Goal: Task Accomplishment & Management: Use online tool/utility

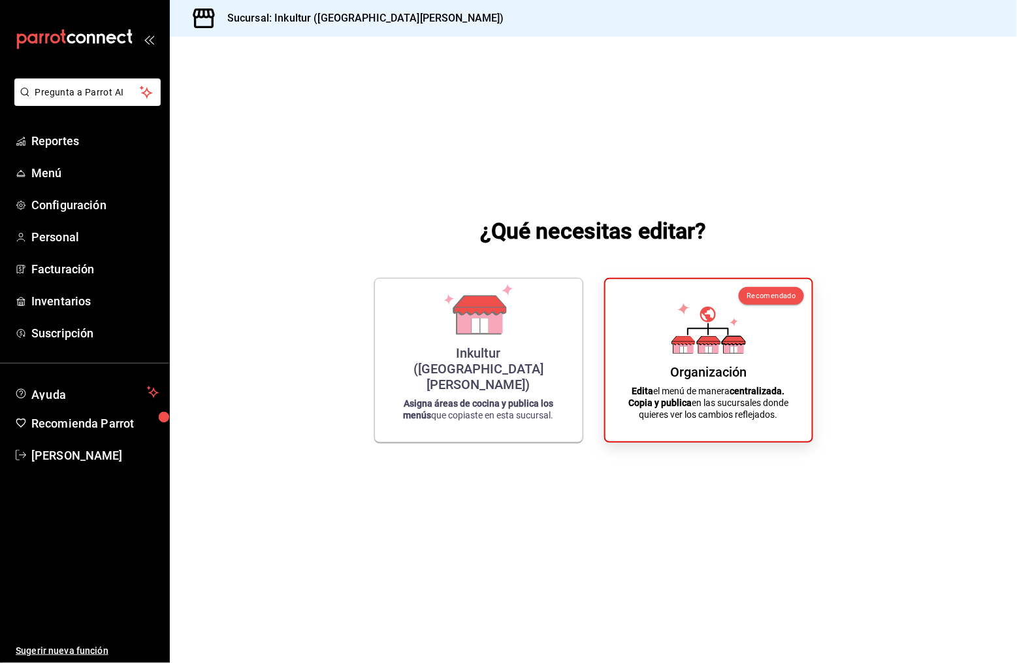
click at [757, 451] on div "¿Qué necesitas editar? Inkultur ([GEOGRAPHIC_DATA][PERSON_NAME]) Asigna áreas d…" at bounding box center [593, 329] width 847 height 584
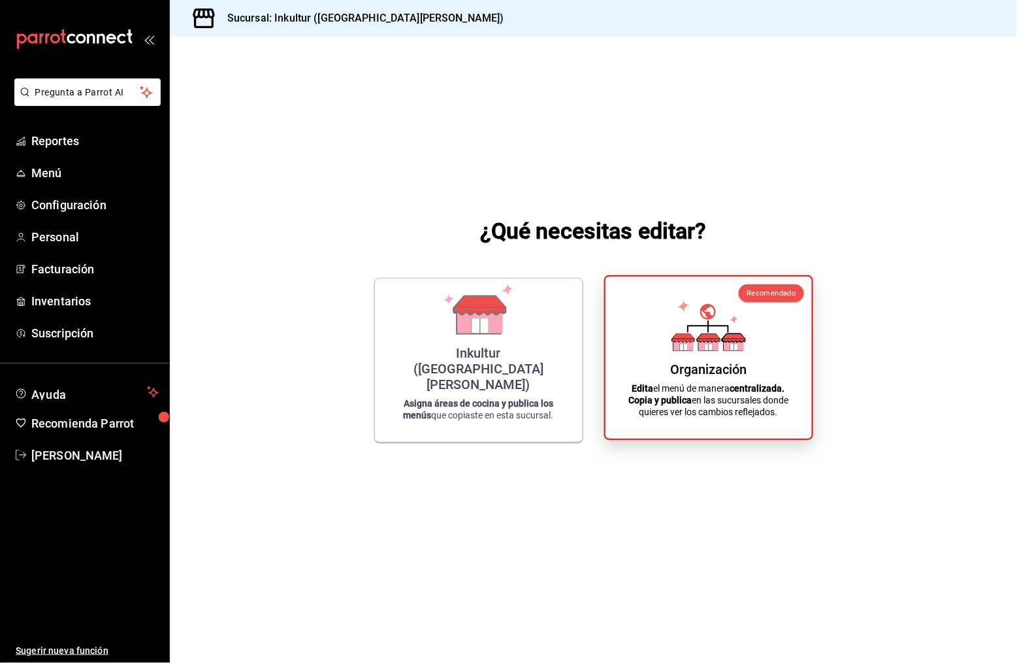
click at [761, 417] on p "Edita el menú de manera centralizada. Copia y publica en las sucursales donde q…" at bounding box center [708, 399] width 175 height 35
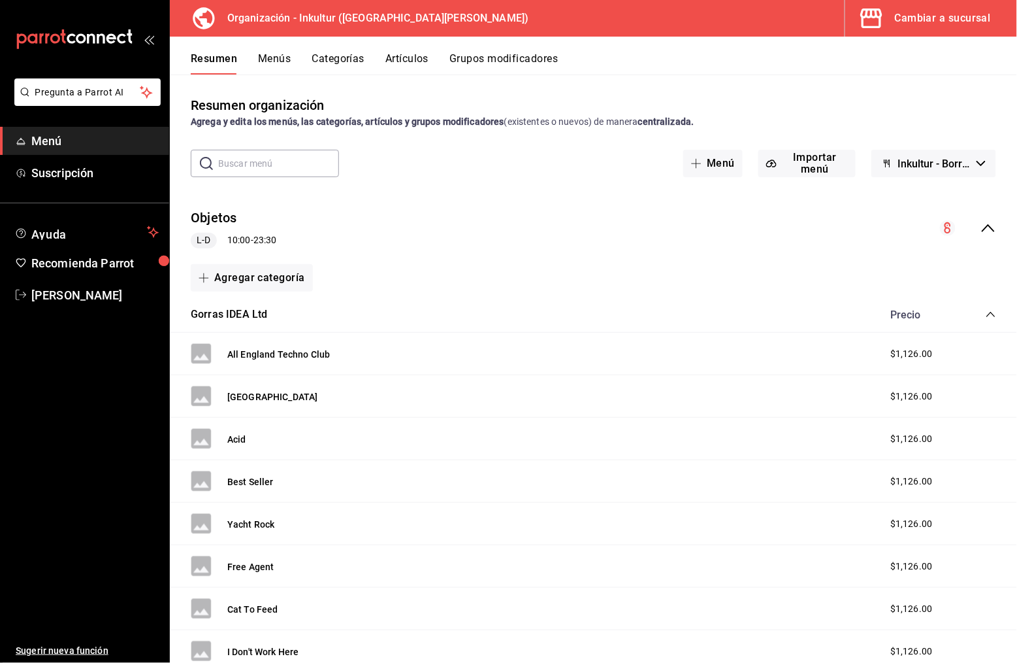
click at [62, 137] on span "Menú" at bounding box center [94, 141] width 127 height 18
click at [991, 309] on icon "collapse-category-row" at bounding box center [991, 314] width 10 height 10
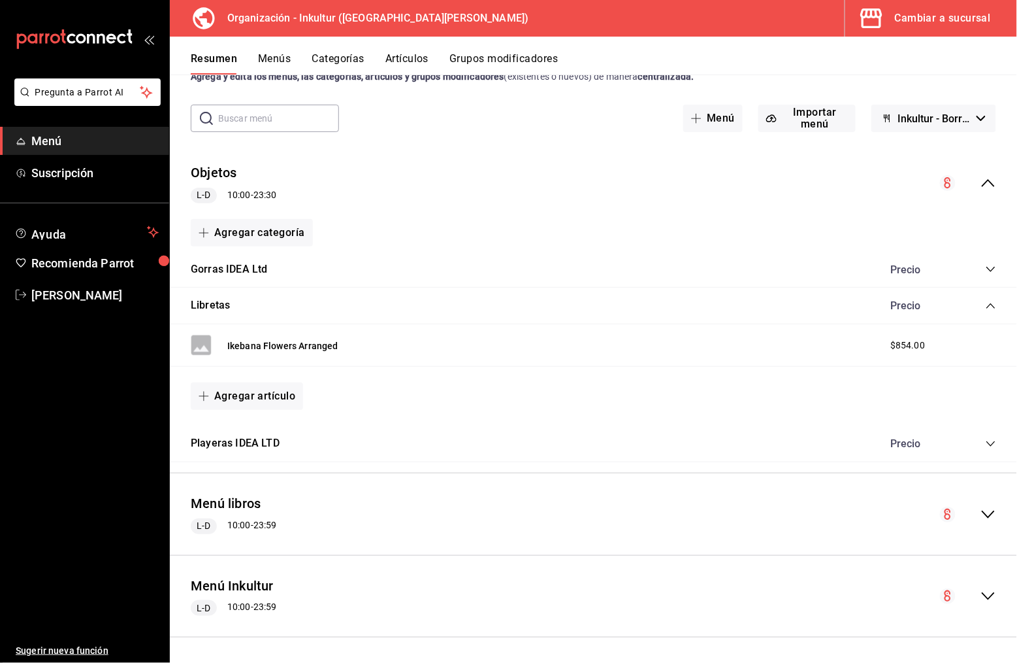
scroll to position [44, 0]
click at [994, 589] on icon "collapse-menu-row" at bounding box center [989, 597] width 16 height 16
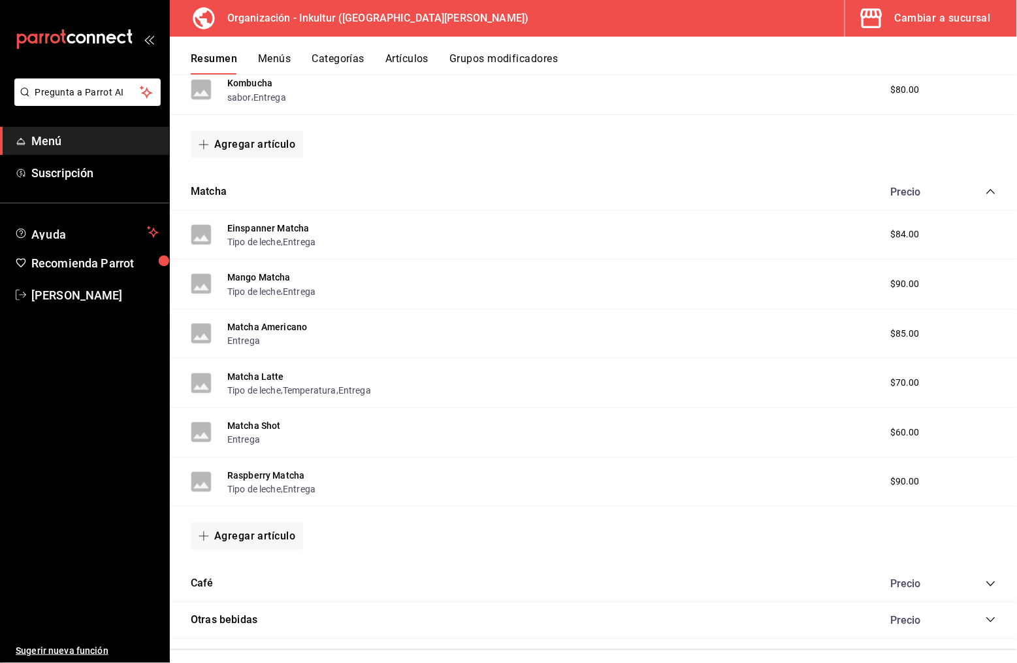
scroll to position [0, 0]
click at [987, 578] on icon "collapse-category-row" at bounding box center [991, 583] width 10 height 10
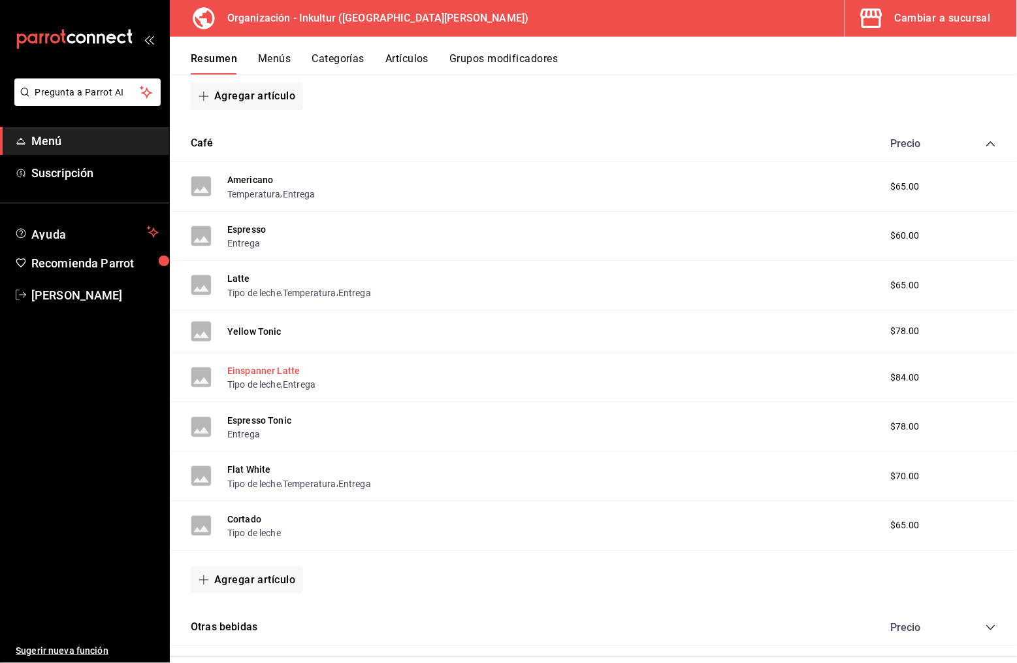
click at [276, 364] on button "Einspanner Latte" at bounding box center [263, 370] width 73 height 13
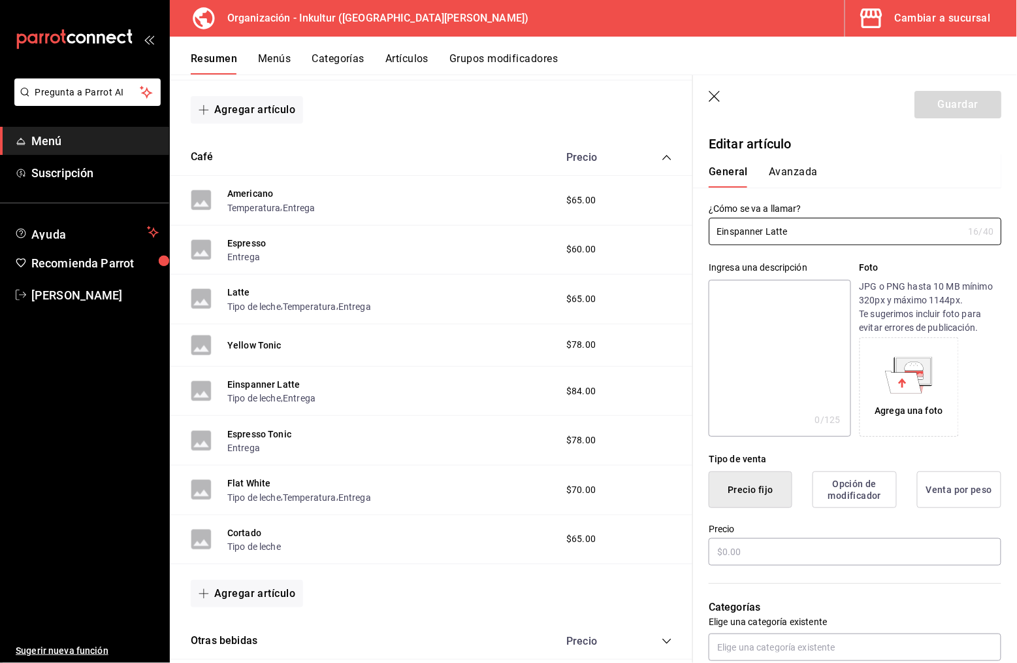
type input "$84.00"
radio input "false"
radio input "true"
drag, startPoint x: 798, startPoint y: 235, endPoint x: 702, endPoint y: 230, distance: 96.8
click at [700, 229] on div "¿Cómo se va a llamar? Einspanner Latte 16 /40 ¿Cómo se va a llamar?" at bounding box center [847, 216] width 308 height 57
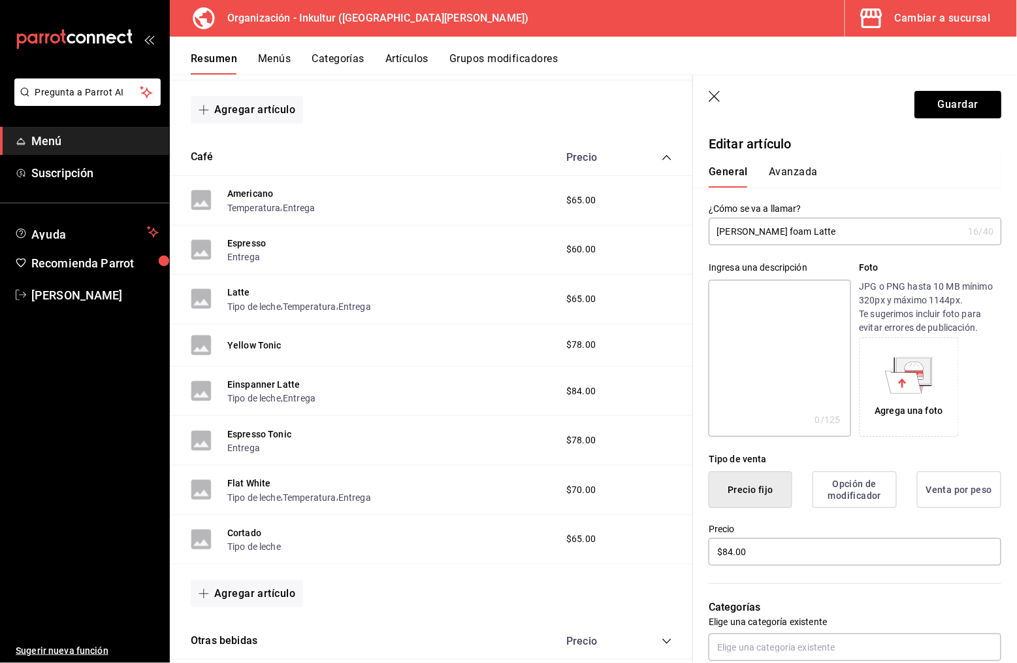
click at [752, 229] on input "[PERSON_NAME] foam Latte" at bounding box center [836, 231] width 254 height 26
click at [830, 230] on input "[PERSON_NAME] Foam Latte" at bounding box center [836, 231] width 254 height 26
click at [736, 229] on input "[PERSON_NAME] Foam Latte" at bounding box center [836, 231] width 254 height 26
click at [743, 231] on input "COLD Foam Latte" at bounding box center [836, 231] width 254 height 26
click at [799, 224] on input "Foam Latte" at bounding box center [836, 231] width 254 height 26
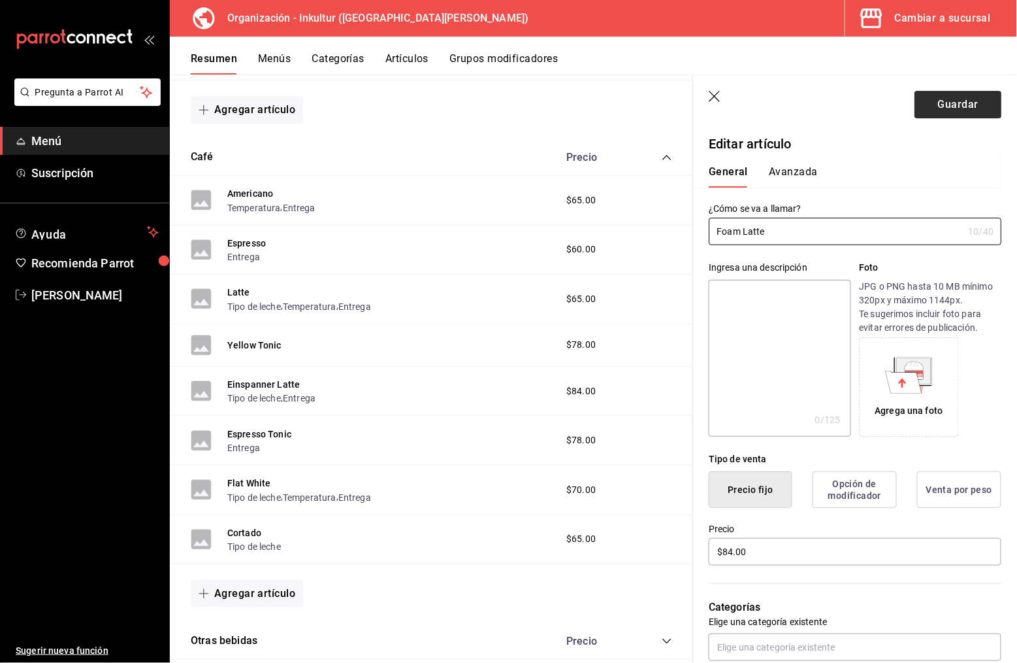
type input "Foam Latte"
click at [975, 101] on button "Guardar" at bounding box center [958, 104] width 87 height 27
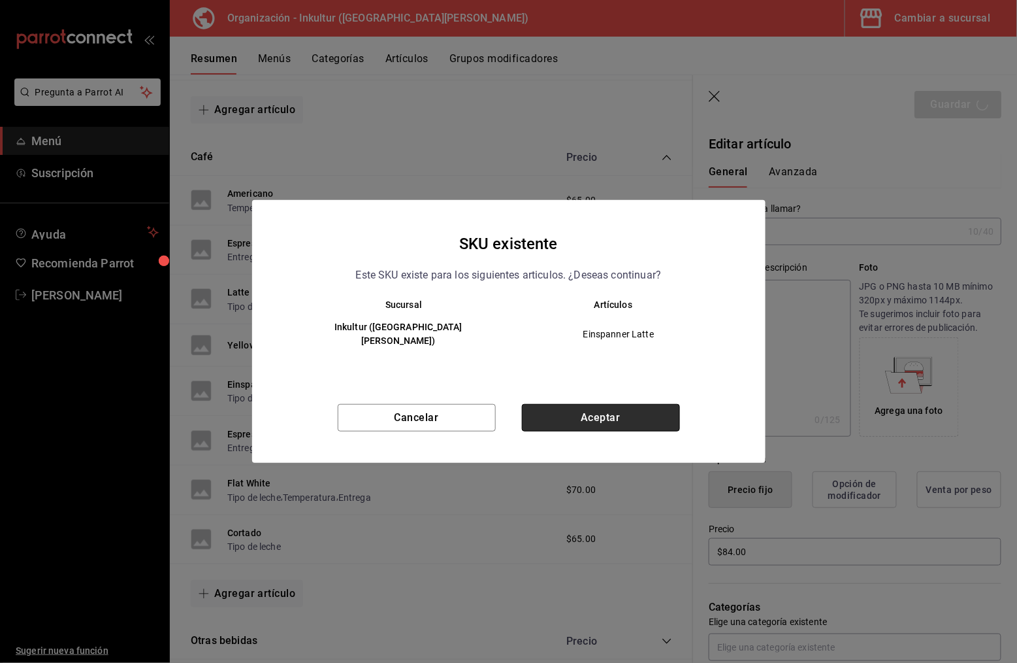
click at [597, 411] on button "Aceptar" at bounding box center [601, 417] width 158 height 27
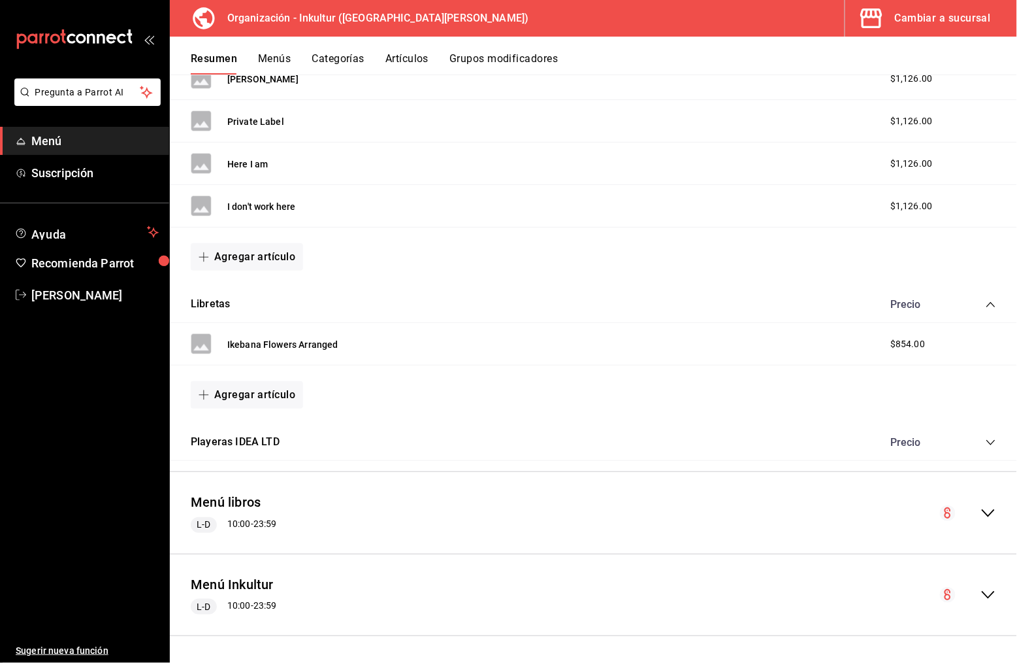
click at [276, 59] on button "Menús" at bounding box center [274, 63] width 33 height 22
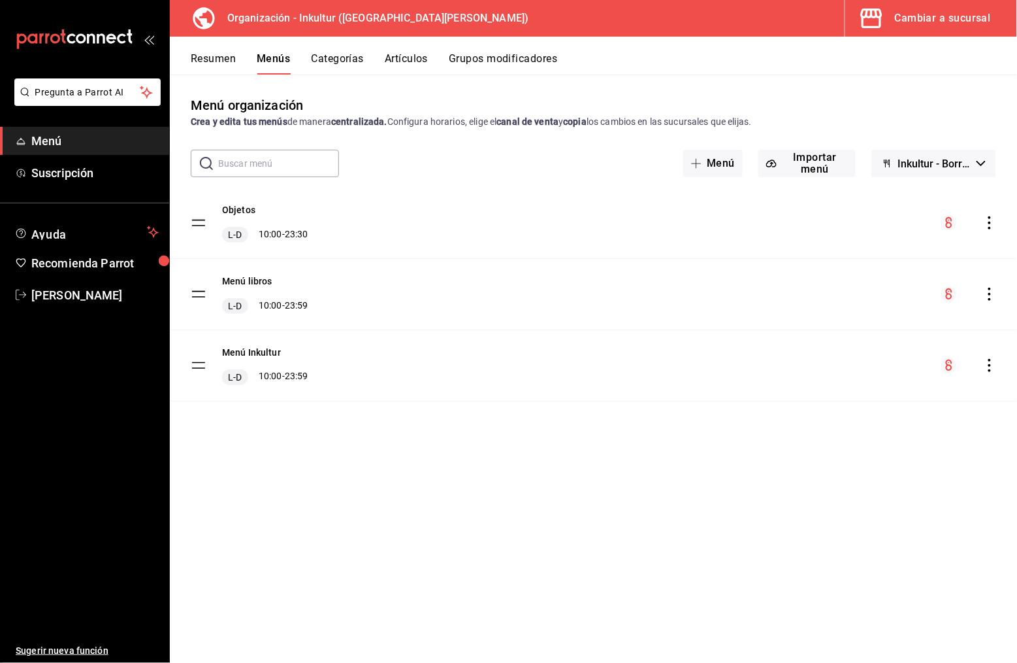
click at [993, 369] on icon "actions" at bounding box center [989, 365] width 13 height 13
click at [922, 446] on span "Copiar en otra sucursal" at bounding box center [887, 447] width 159 height 14
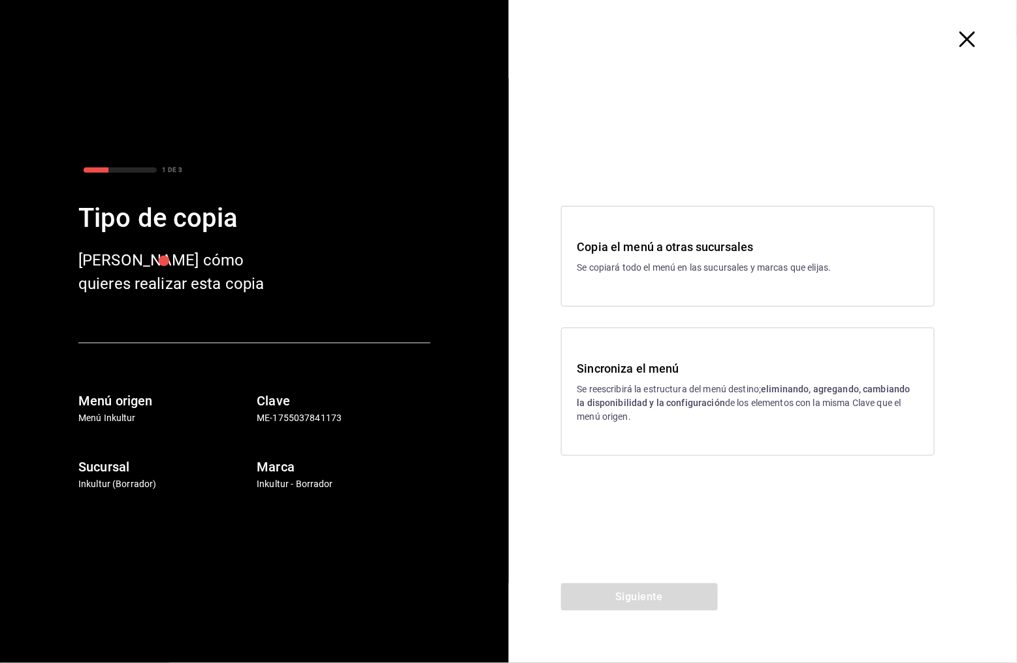
click at [667, 404] on strong "eliminando, agregando, cambiando la disponibilidad y la configuración" at bounding box center [744, 396] width 333 height 24
click at [679, 590] on button "Siguiente" at bounding box center [639, 596] width 157 height 27
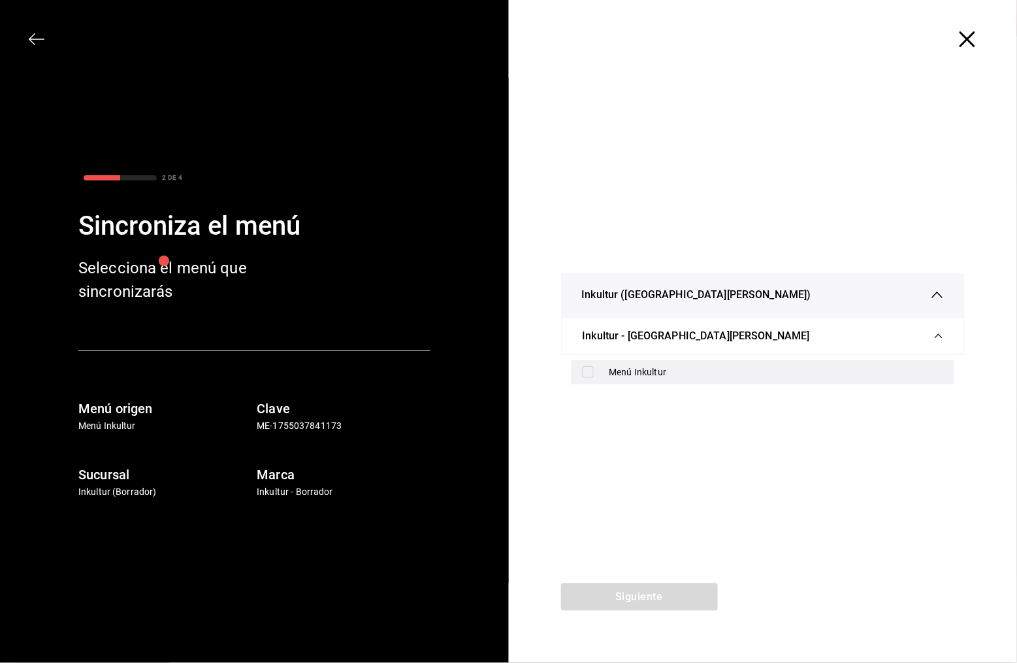
click at [595, 378] on div "Menú Inkultur" at bounding box center [764, 372] width 384 height 24
checkbox input "true"
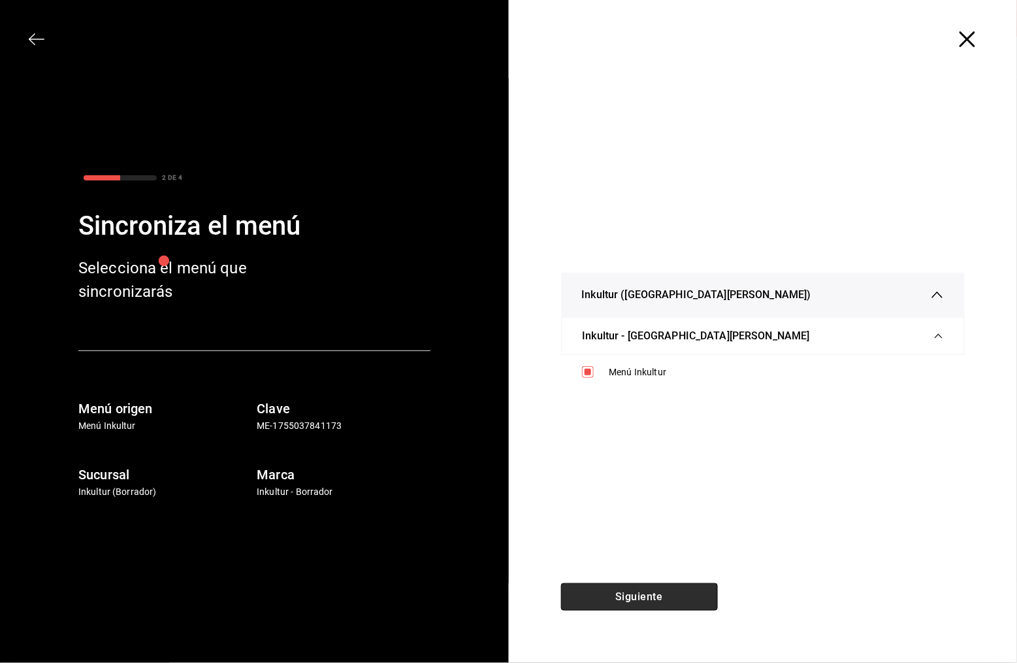
click at [669, 593] on button "Siguiente" at bounding box center [639, 596] width 157 height 27
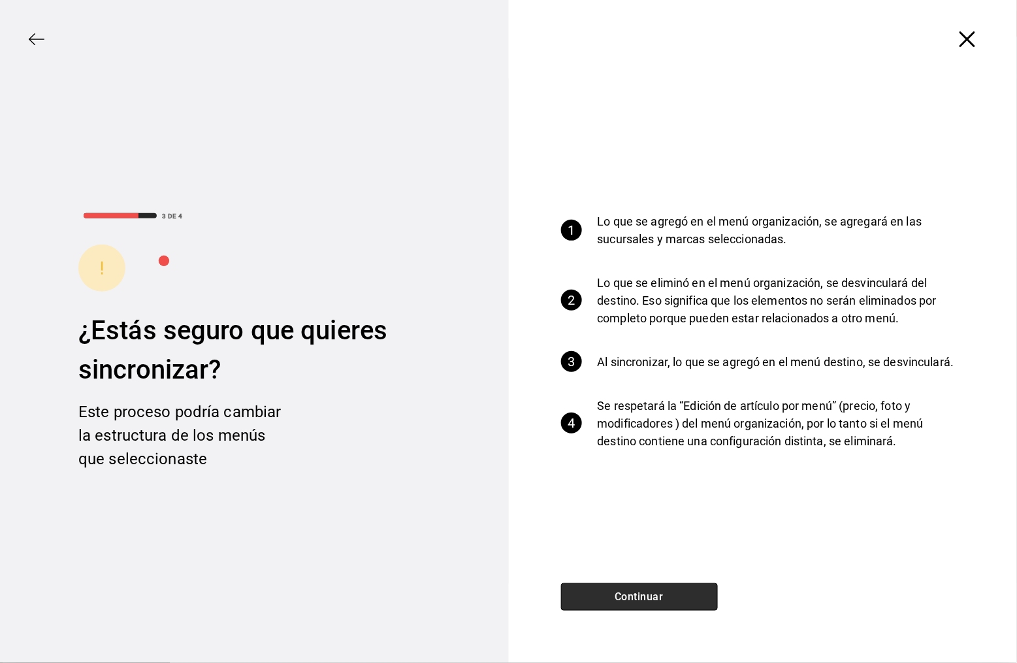
click at [669, 593] on button "Continuar" at bounding box center [639, 596] width 157 height 27
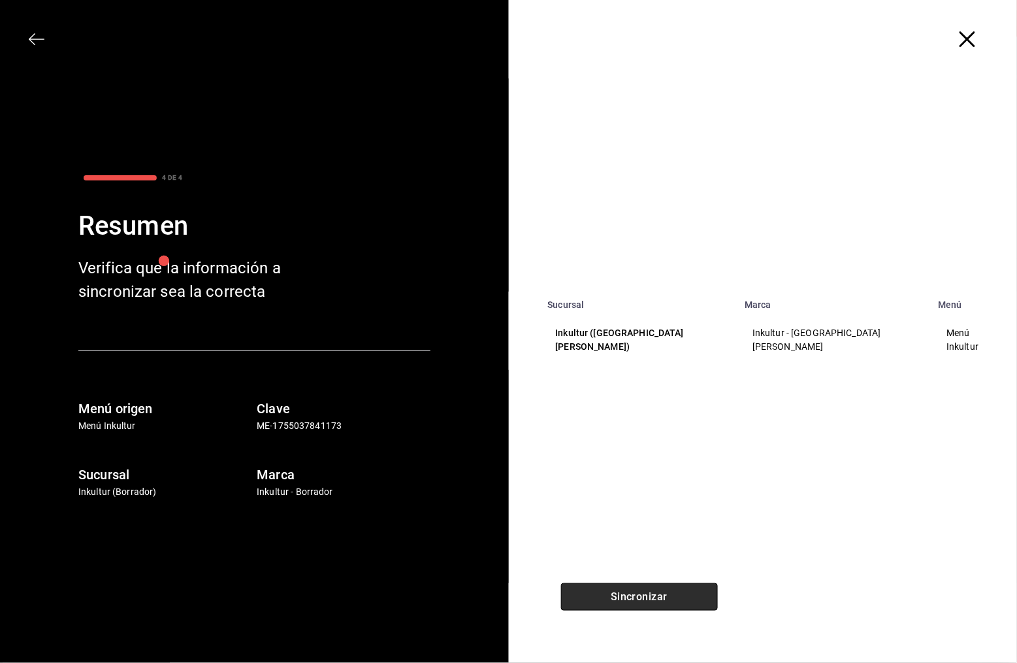
click at [669, 593] on button "Sincronizar" at bounding box center [639, 596] width 157 height 27
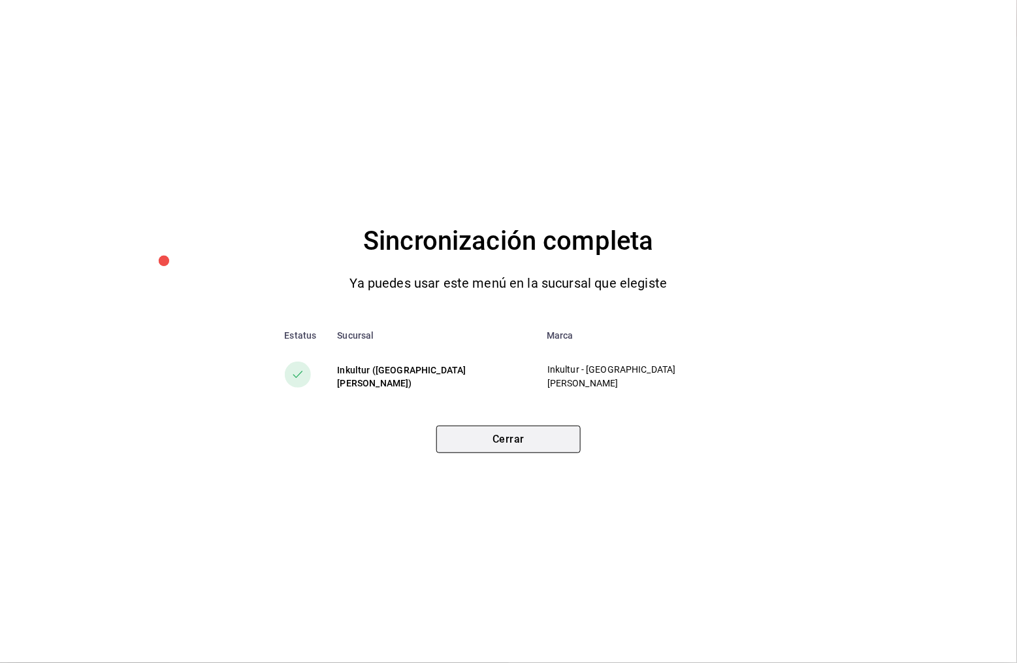
click at [534, 449] on button "Cerrar" at bounding box center [508, 438] width 144 height 27
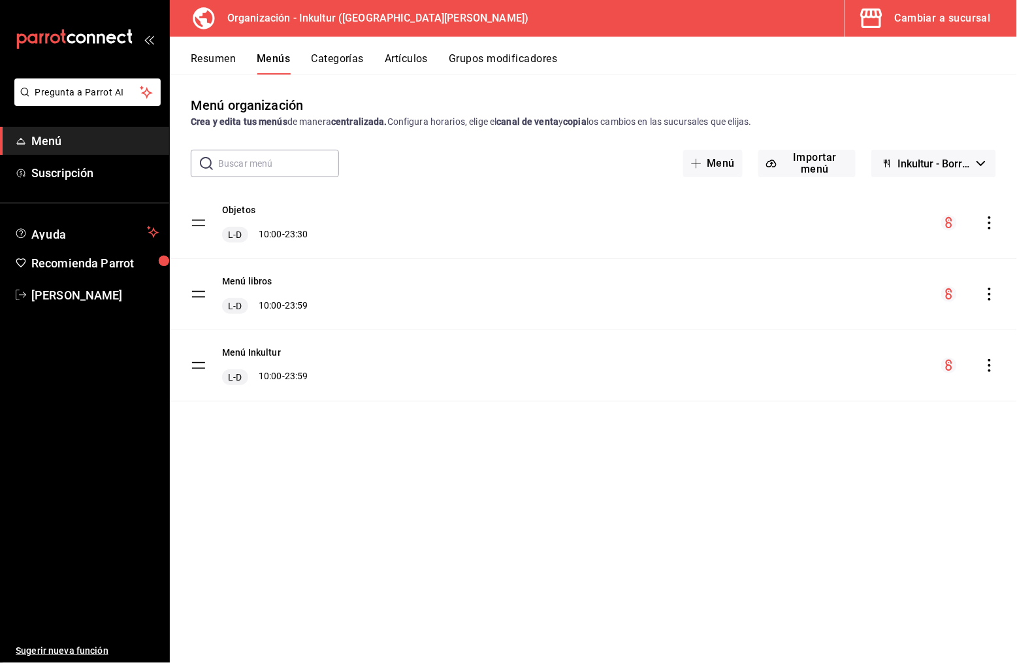
click at [712, 75] on div "Menú organización Crea y edita tus menús de manera centralizada. Configura hora…" at bounding box center [593, 367] width 847 height 587
